Goal: Task Accomplishment & Management: Use online tool/utility

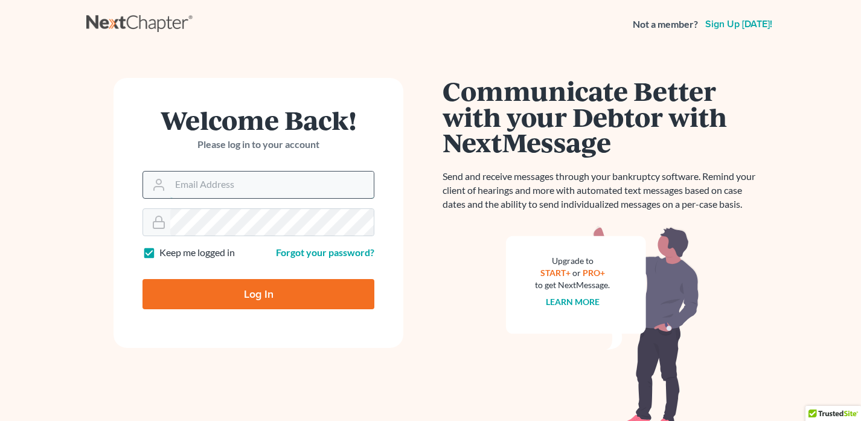
click at [230, 191] on input "Email Address" at bounding box center [272, 185] width 204 height 27
paste input "kbruning@bruninglaw.com"
type input "kbruning@bruninglaw.com"
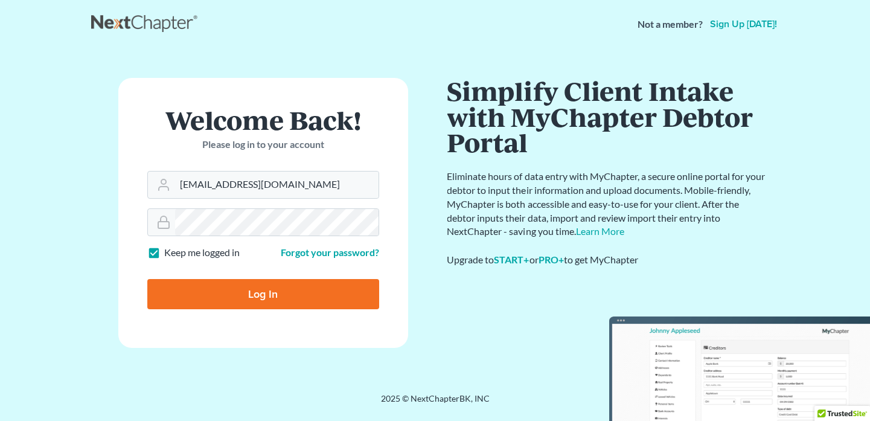
click at [272, 290] on input "Log In" at bounding box center [263, 294] width 232 height 30
type input "Thinking..."
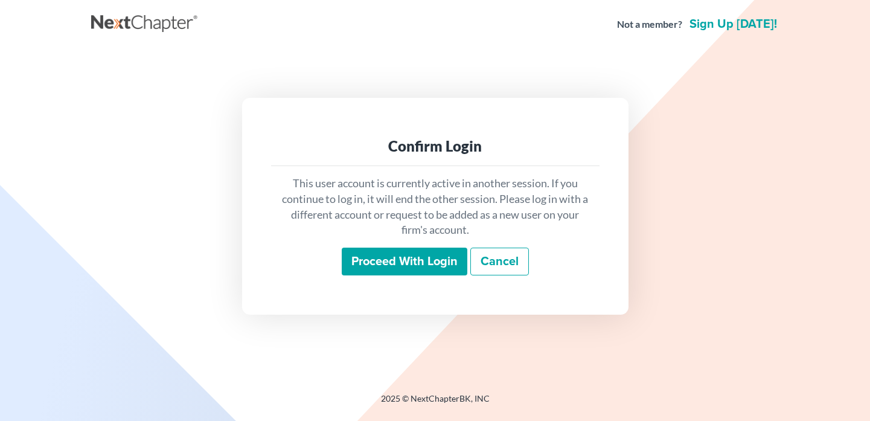
click at [388, 265] on input "Proceed with login" at bounding box center [405, 262] width 126 height 28
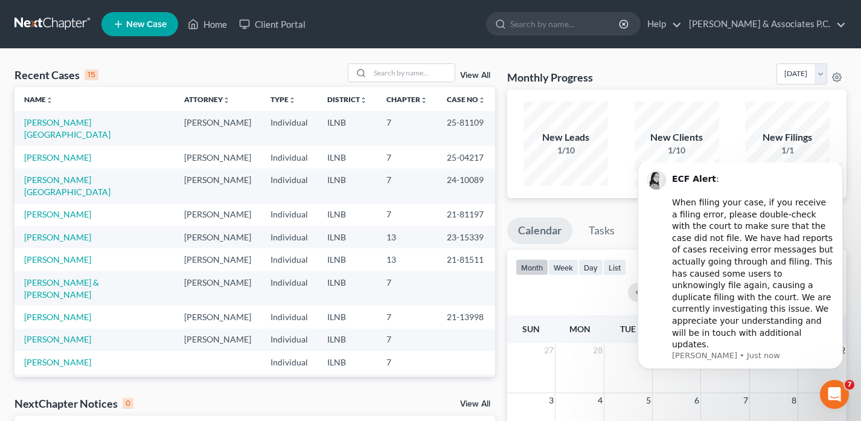
click at [579, 208] on div "Monthly Progress Bankruptcy Bankruptcy August 2025 July 2025 June 2025 May 2025…" at bounding box center [677, 362] width 352 height 598
click at [824, 24] on link "Bruning & Associates P.C." at bounding box center [764, 24] width 163 height 22
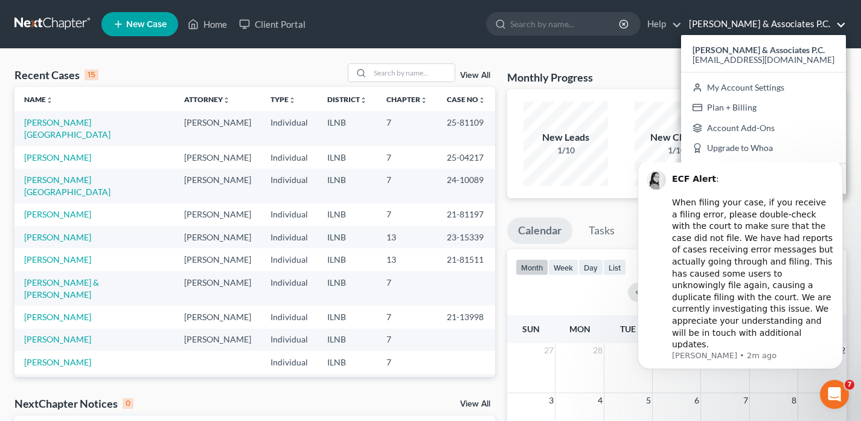
click at [754, 174] on body "ECF Alert : ​ When filing your case, if you receive a filing error, please doub…" at bounding box center [740, 275] width 232 height 216
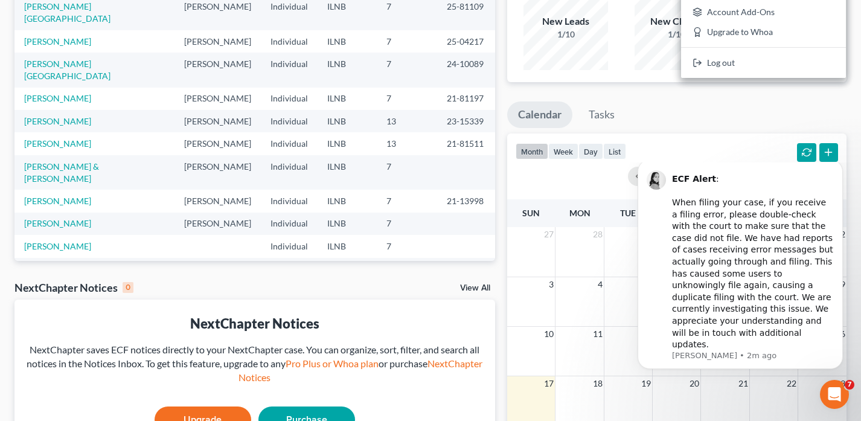
scroll to position [121, 0]
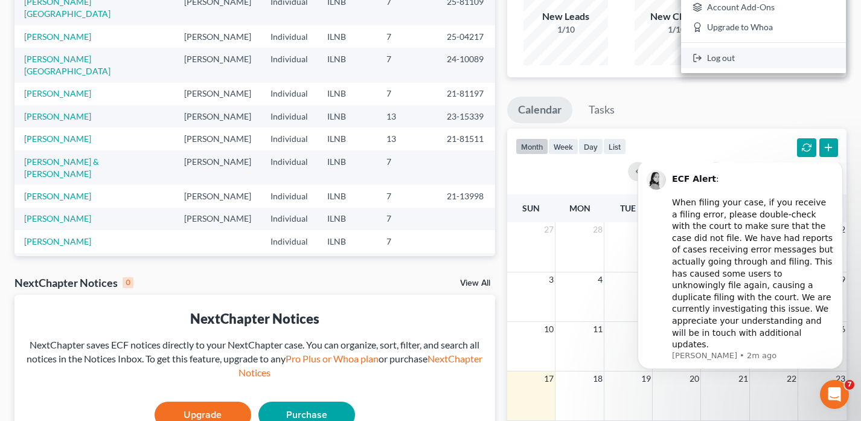
click at [769, 56] on link "Log out" at bounding box center [763, 58] width 165 height 21
